Goal: Complete application form: Complete application form

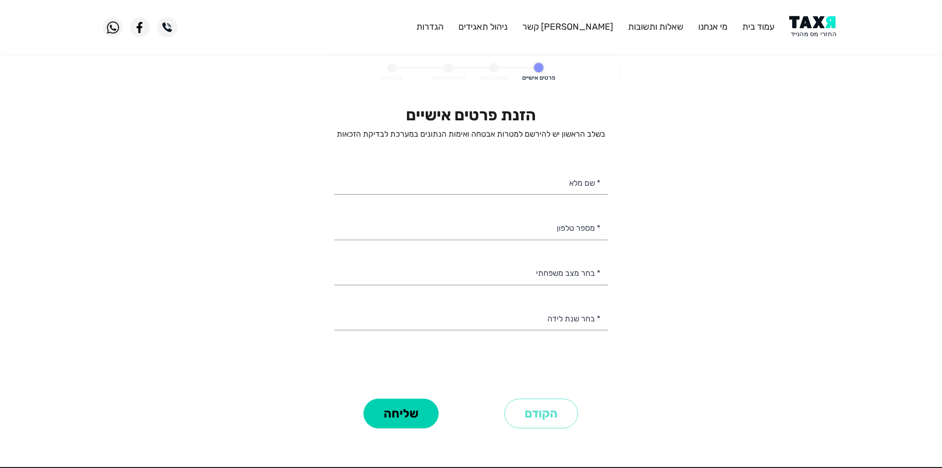
select select
click at [799, 74] on personal-details "פרטים אישיים שאלון זכאות חתימה ואישור בהצלחה הזנת פרטים אישיים בשלב הראשון יש ל…" at bounding box center [471, 256] width 942 height 403
click at [802, 34] on img at bounding box center [815, 27] width 50 height 22
click at [576, 193] on div "* שם מלא" at bounding box center [471, 181] width 274 height 25
drag, startPoint x: 584, startPoint y: 181, endPoint x: 555, endPoint y: 187, distance: 29.9
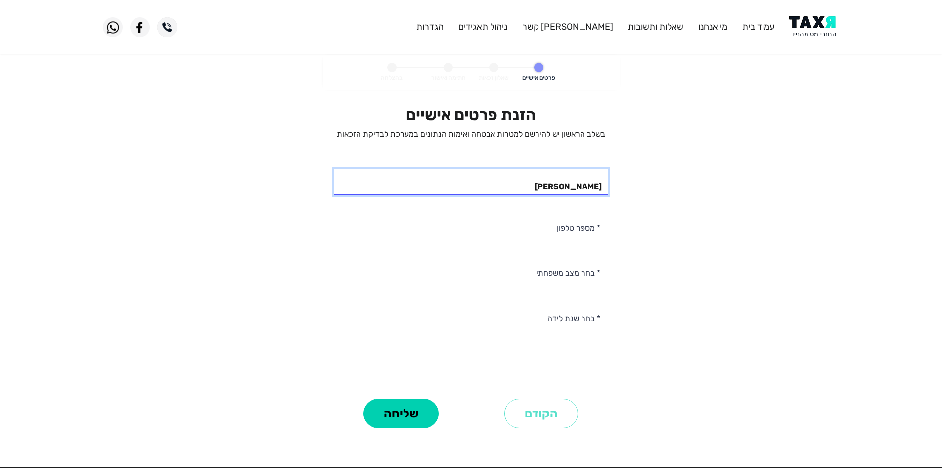
click at [555, 187] on input "[PERSON_NAME]" at bounding box center [471, 181] width 274 height 25
click at [562, 187] on input "[PERSON_NAME]" at bounding box center [471, 181] width 274 height 25
drag, startPoint x: 585, startPoint y: 185, endPoint x: 553, endPoint y: 191, distance: 32.9
click at [553, 191] on input "[PERSON_NAME]" at bounding box center [471, 181] width 274 height 25
click at [563, 189] on input "[PERSON_NAME]" at bounding box center [471, 181] width 274 height 25
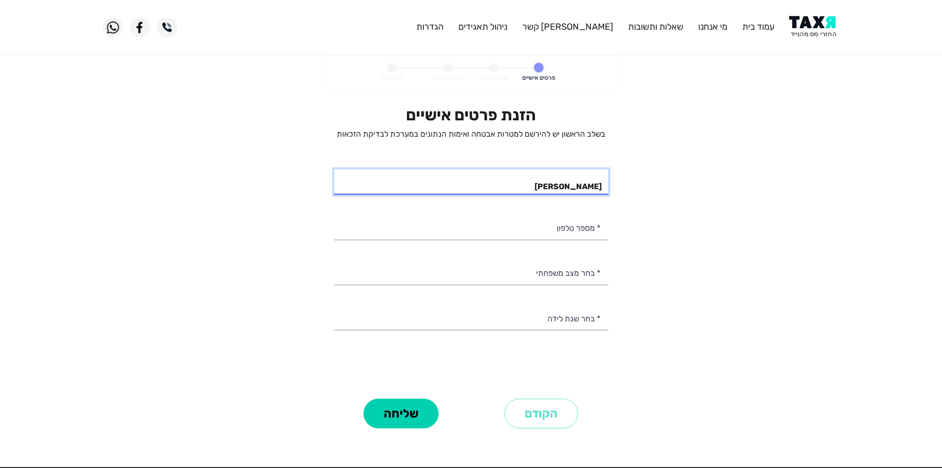
click at [571, 186] on input "[PERSON_NAME]" at bounding box center [471, 181] width 274 height 25
click at [581, 183] on input "[PERSON_NAME]" at bounding box center [471, 181] width 274 height 25
drag, startPoint x: 585, startPoint y: 182, endPoint x: 553, endPoint y: 188, distance: 33.4
click at [553, 188] on input "[PERSON_NAME]" at bounding box center [471, 181] width 274 height 25
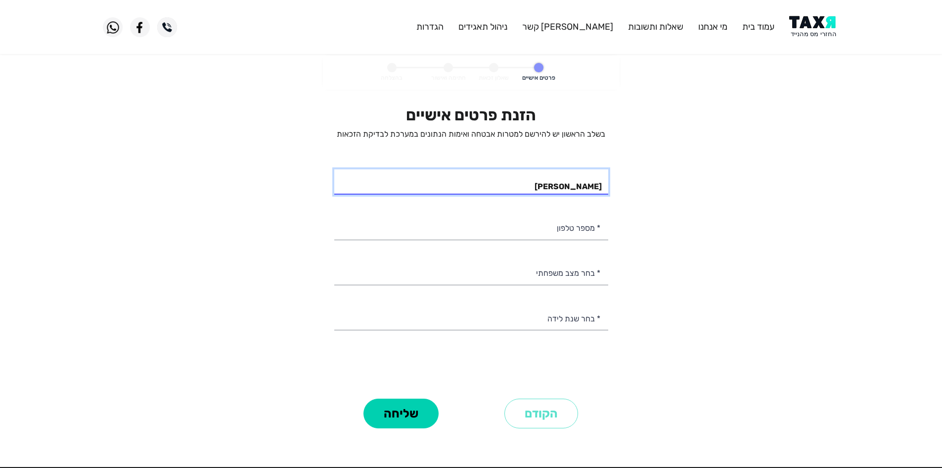
type input "[PERSON_NAME]"
click at [574, 240] on div "הזנת פרטים אישיים בשלב הראשון יש להירשם למטרות אבטחה ואימות הנתונים במערכת לבדי…" at bounding box center [471, 250] width 274 height 290
drag, startPoint x: 574, startPoint y: 239, endPoint x: 555, endPoint y: 238, distance: 19.8
click at [572, 239] on input "* מספר טלפון" at bounding box center [471, 226] width 274 height 25
type input "050-7838898"
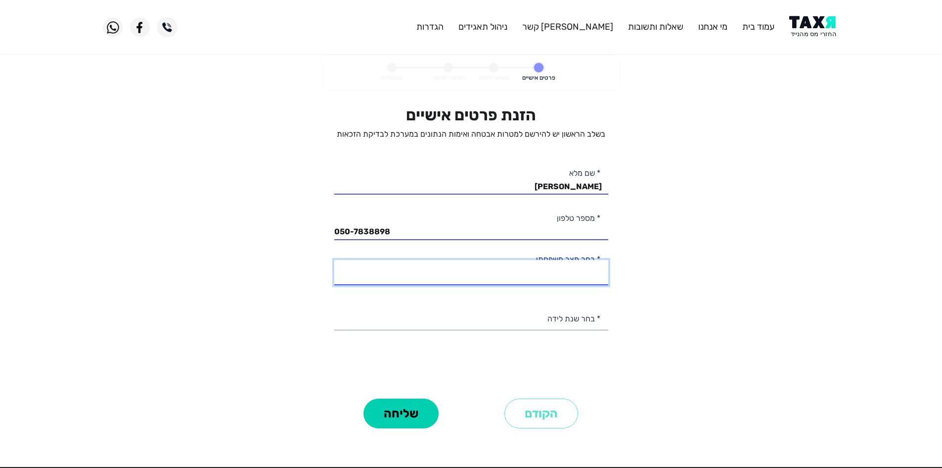
drag, startPoint x: 517, startPoint y: 261, endPoint x: 525, endPoint y: 263, distance: 7.8
click at [517, 261] on select "רווק/ה נשוי/[PERSON_NAME]/ה אלמן/נה" at bounding box center [471, 272] width 274 height 25
select select "2: Married"
click at [334, 260] on select "רווק/ה נשוי/[PERSON_NAME]/ה אלמן/נה" at bounding box center [471, 272] width 274 height 25
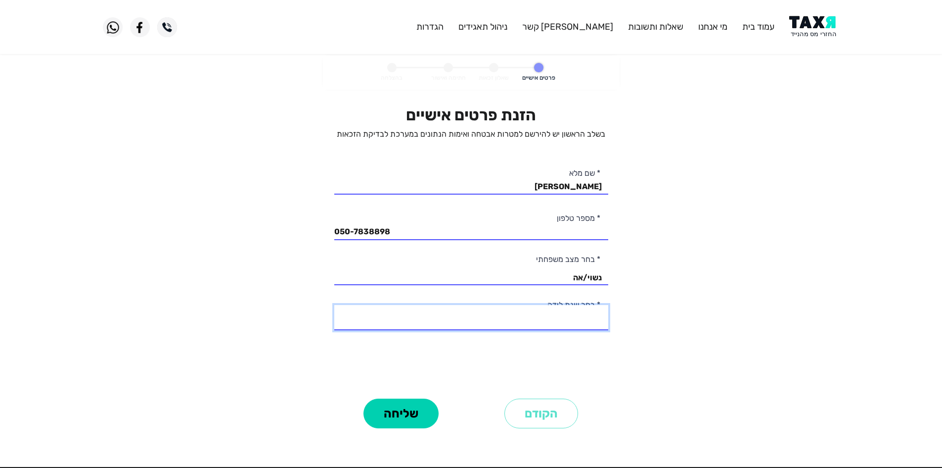
click at [579, 318] on select "2003 2002 2001 2000 1999 1998 1997 1996 1995 1994 1993 1992 1991 1990 1989 1988…" at bounding box center [471, 317] width 274 height 25
select select "52: 1952"
click at [334, 305] on select "2003 2002 2001 2000 1999 1998 1997 1996 1995 1994 1993 1992 1991 1990 1989 1988…" at bounding box center [471, 317] width 274 height 25
click at [401, 410] on button "שליחה" at bounding box center [401, 413] width 75 height 30
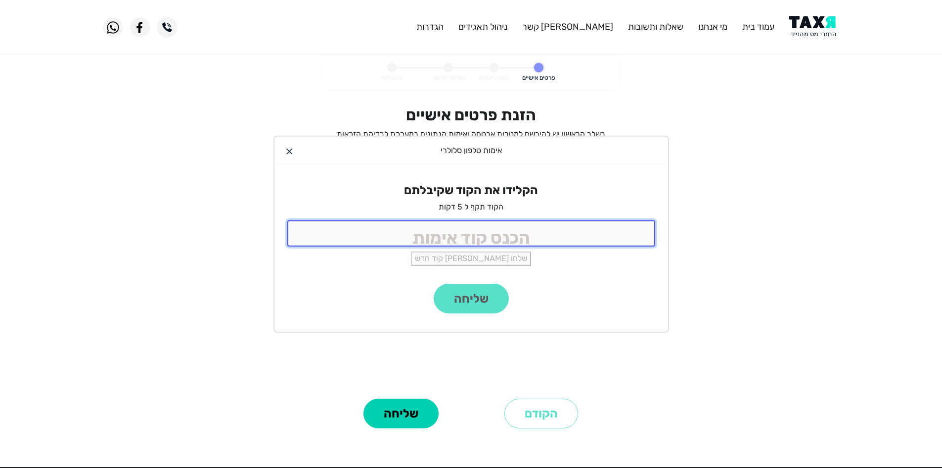
click at [555, 230] on input "tel" at bounding box center [471, 233] width 368 height 26
type input "9988"
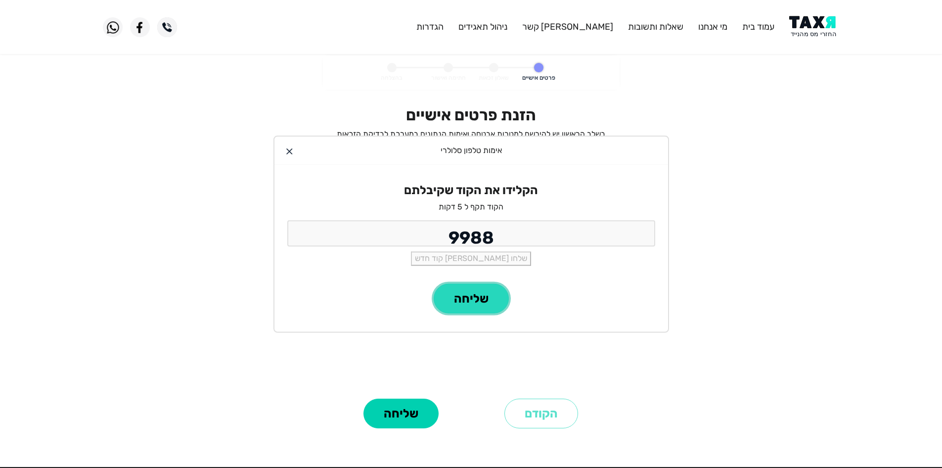
click at [486, 293] on button "שליחה" at bounding box center [471, 298] width 75 height 30
